Goal: Information Seeking & Learning: Learn about a topic

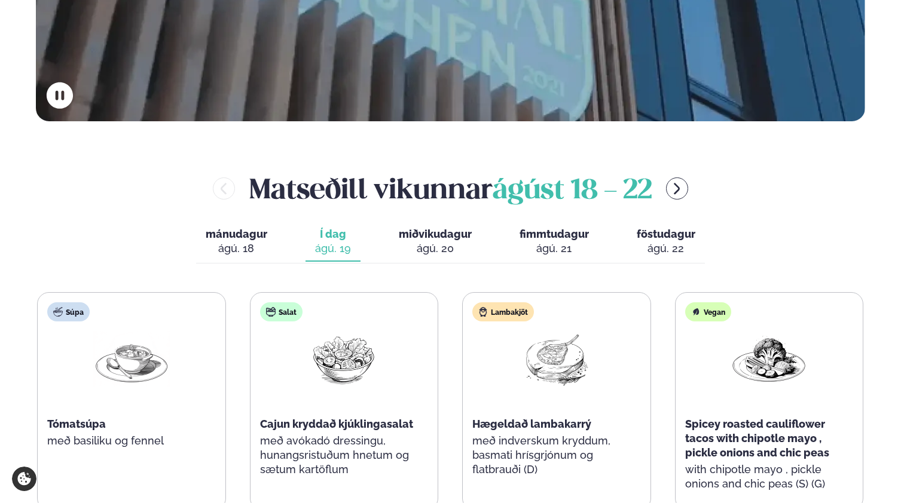
scroll to position [445, 0]
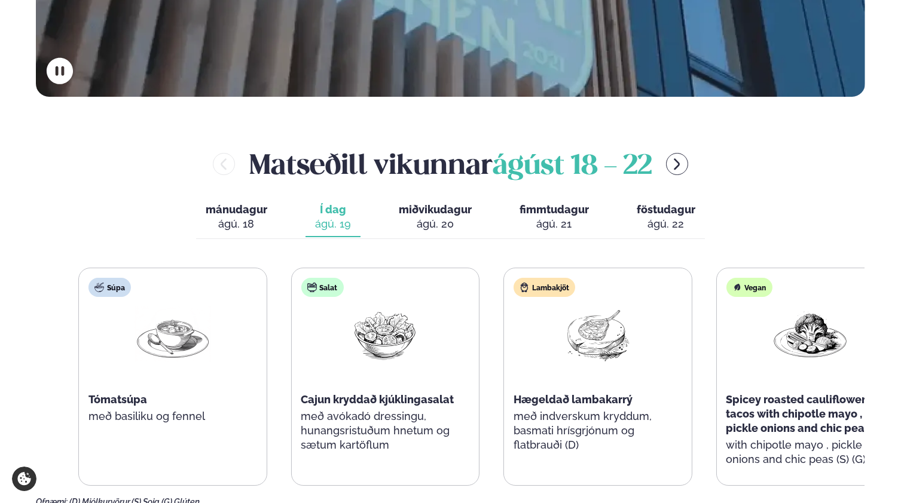
click at [774, 393] on span "Spicey roasted cauliflower tacos with chipotle mayo , pickle onions and chic pe…" at bounding box center [798, 413] width 144 height 41
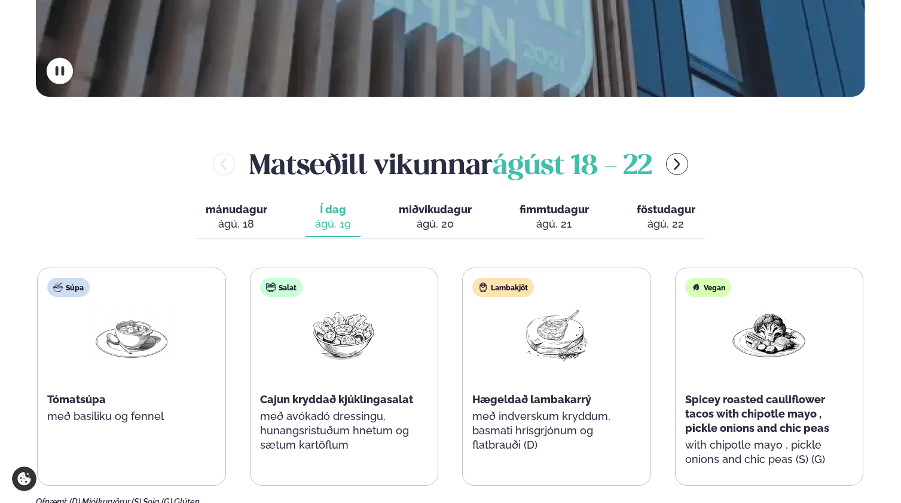
click at [231, 217] on div "ágú. 18" at bounding box center [237, 224] width 62 height 14
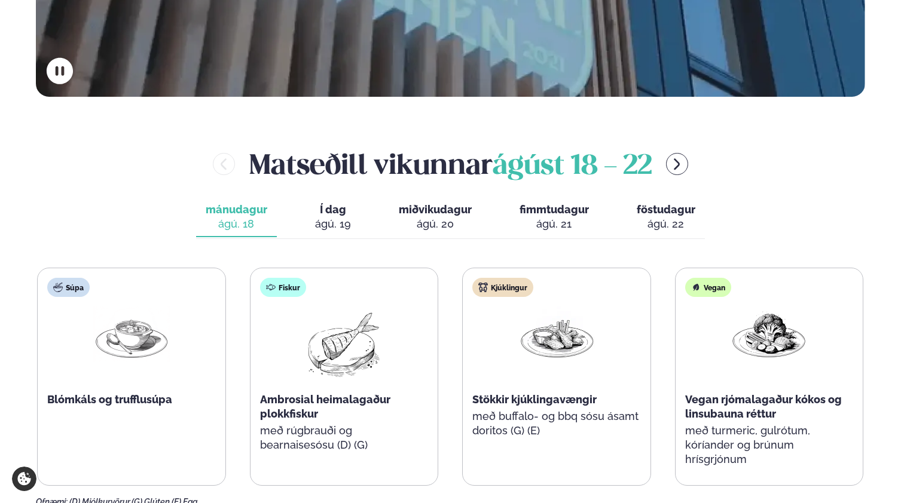
click at [417, 217] on div "ágú. 20" at bounding box center [435, 224] width 73 height 14
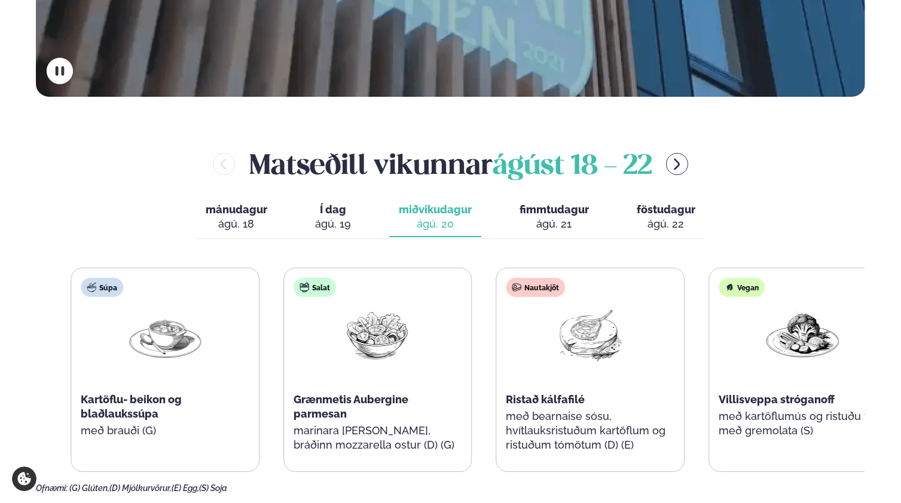
click at [332, 393] on span "Grænmetis Aubergine parmesan" at bounding box center [350, 406] width 115 height 27
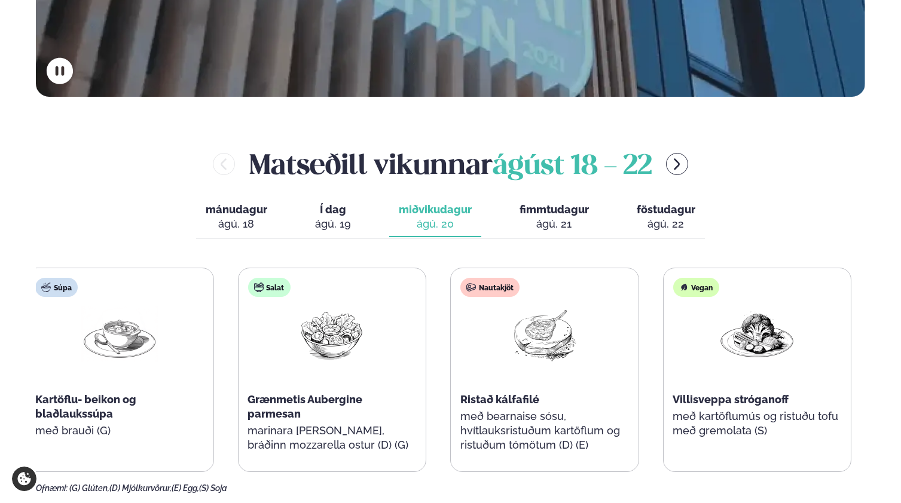
click at [288, 393] on span "Grænmetis Aubergine parmesan" at bounding box center [304, 406] width 115 height 27
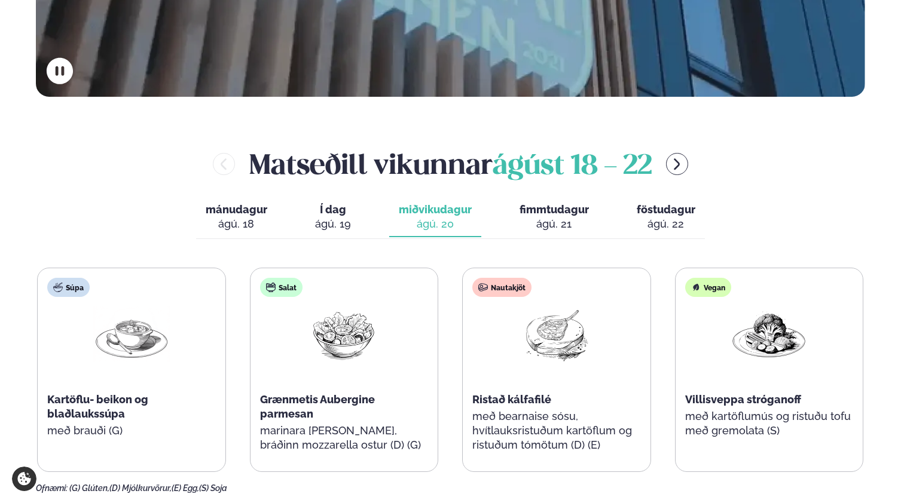
scroll to position [448, 0]
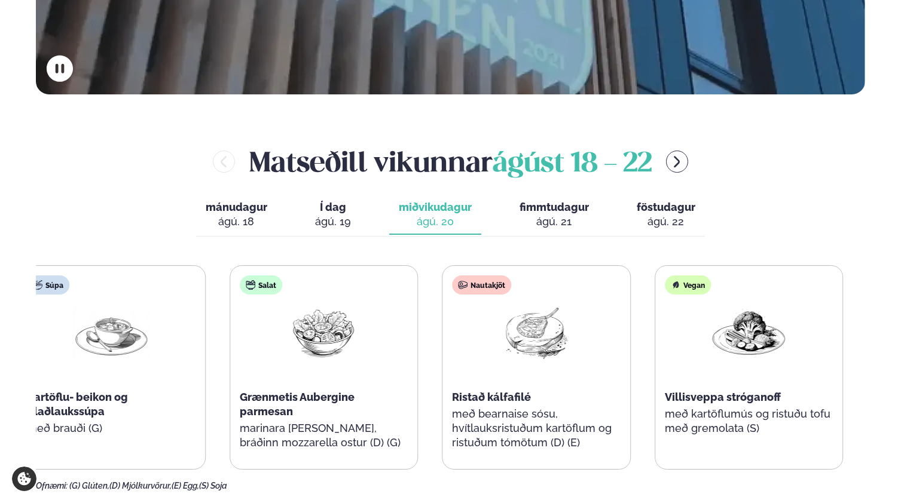
click at [486, 391] on span "Ristað kálfafilé" at bounding box center [491, 397] width 79 height 13
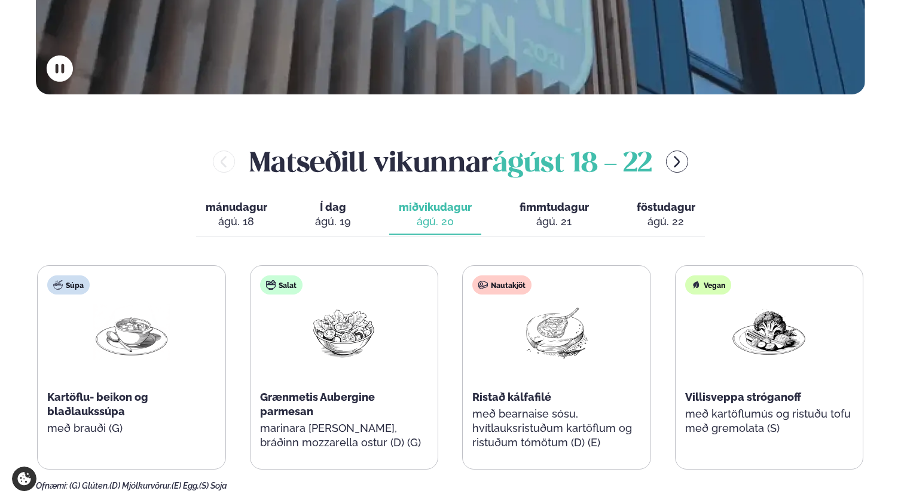
click at [541, 215] on div "ágú. 21" at bounding box center [553, 222] width 69 height 14
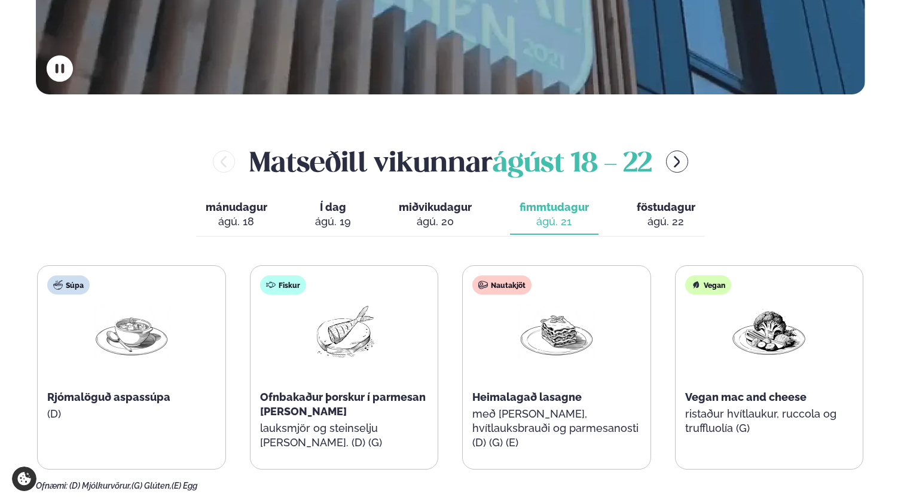
click at [338, 200] on span "Í dag" at bounding box center [333, 207] width 36 height 14
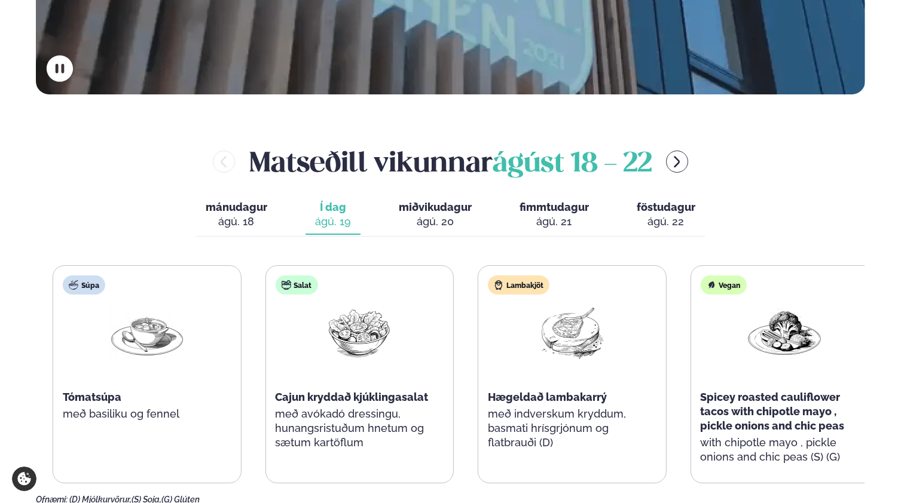
click at [365, 391] on span "Cajun kryddað kjúklingasalat" at bounding box center [351, 397] width 153 height 13
click at [292, 391] on span "Cajun kryddað kjúklingasalat" at bounding box center [353, 397] width 153 height 13
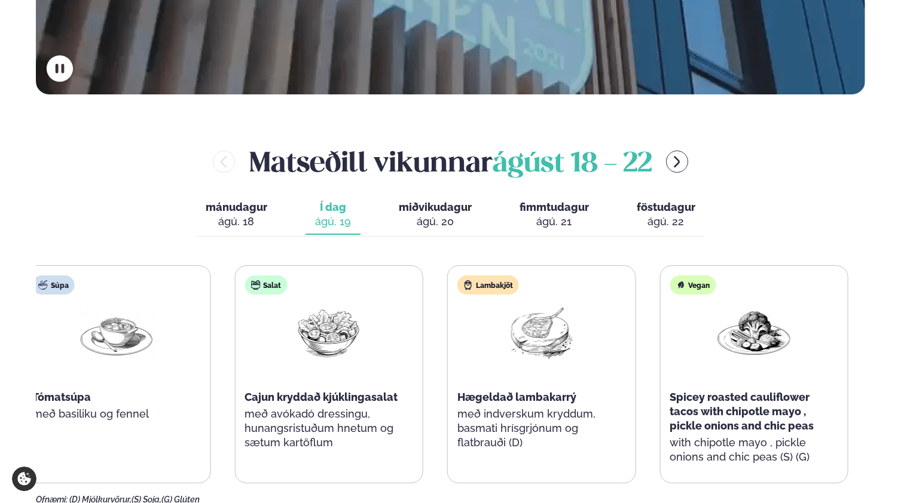
click at [245, 364] on div "Salat Cajun kryddað kjúklingasalat með avókadó dressingu, hunangsristuðum hnetu…" at bounding box center [329, 369] width 188 height 206
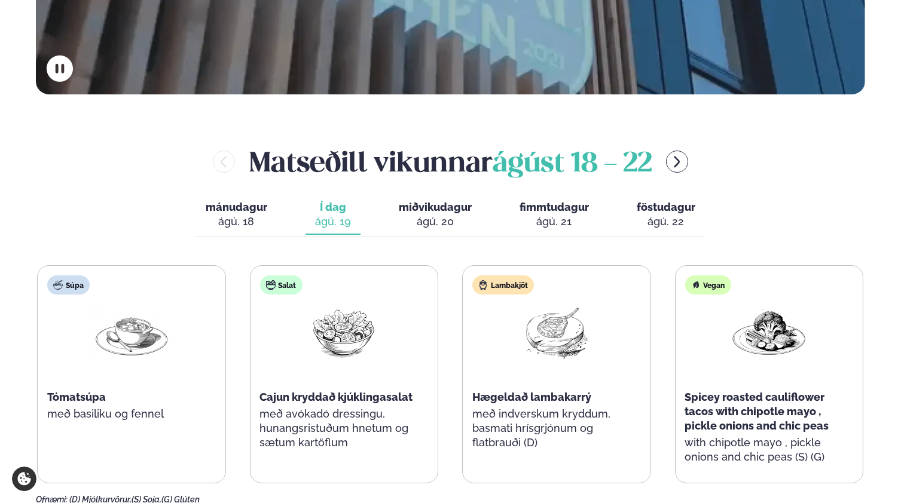
click at [258, 365] on div "Salat Cajun kryddað kjúklingasalat með avókadó dressingu, hunangsristuðum hnetu…" at bounding box center [344, 369] width 188 height 206
click at [545, 201] on span "fimmtudagur" at bounding box center [553, 207] width 69 height 13
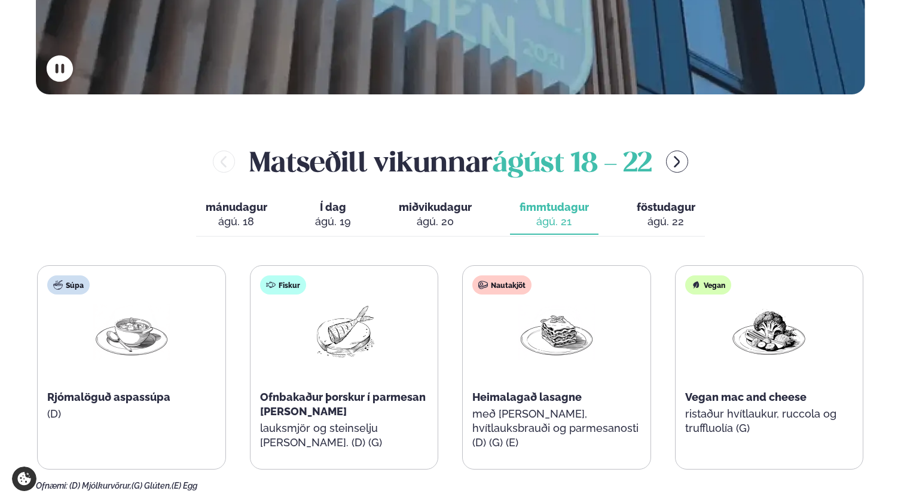
click at [651, 201] on span "föstudagur" at bounding box center [665, 207] width 59 height 13
